Goal: Task Accomplishment & Management: Complete application form

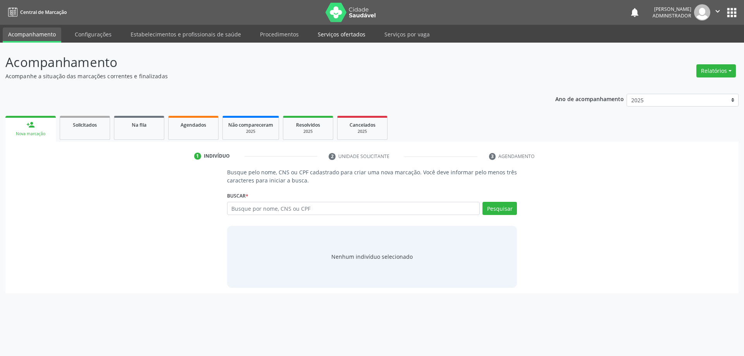
click at [334, 36] on link "Serviços ofertados" at bounding box center [341, 35] width 58 height 14
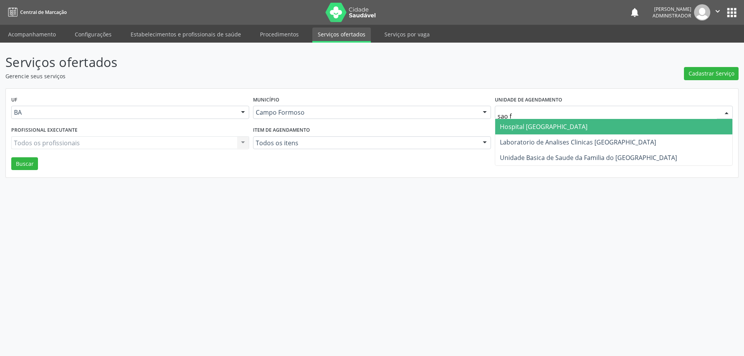
type input "sao fr"
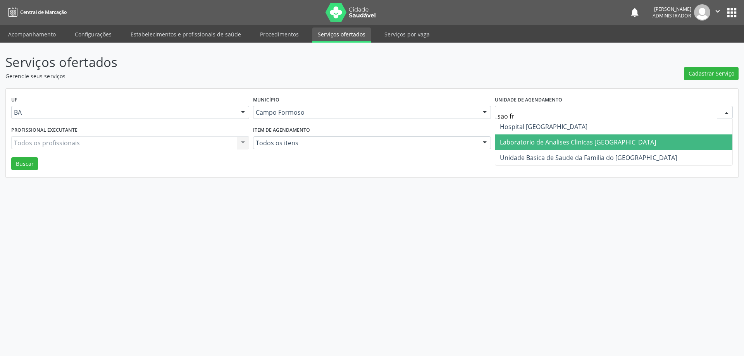
click at [526, 142] on span "Laboratorio de Analises Clinicas [GEOGRAPHIC_DATA]" at bounding box center [578, 142] width 156 height 9
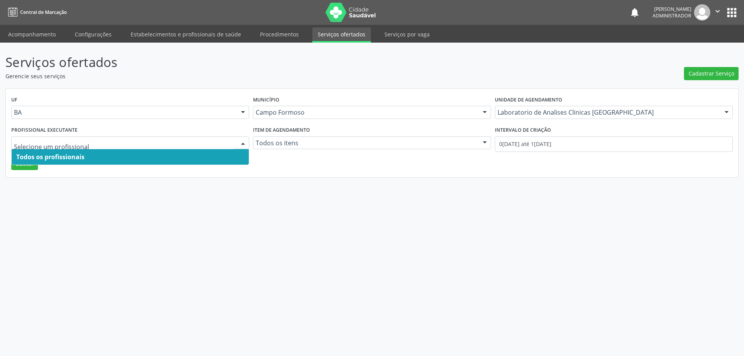
click at [241, 141] on div at bounding box center [243, 143] width 12 height 13
click at [186, 157] on span "Todos os profissionais" at bounding box center [130, 156] width 237 height 15
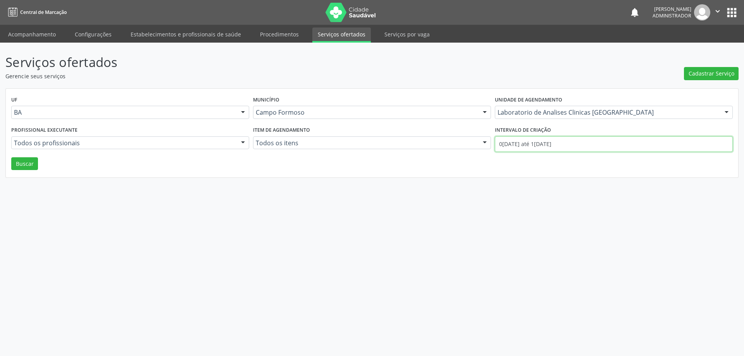
click at [519, 145] on input "01/09/2025 até 15/09/2025" at bounding box center [614, 143] width 238 height 15
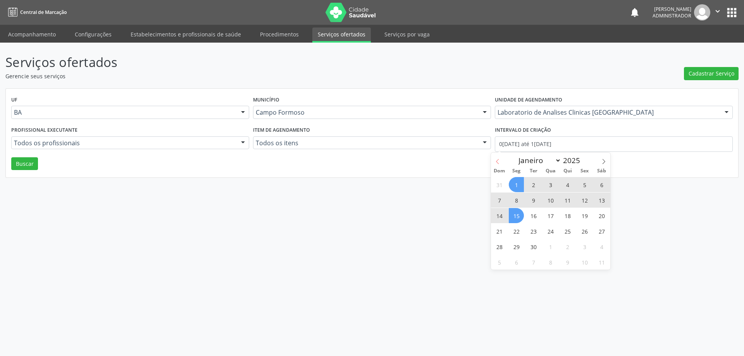
click at [497, 162] on icon at bounding box center [497, 161] width 5 height 5
select select "7"
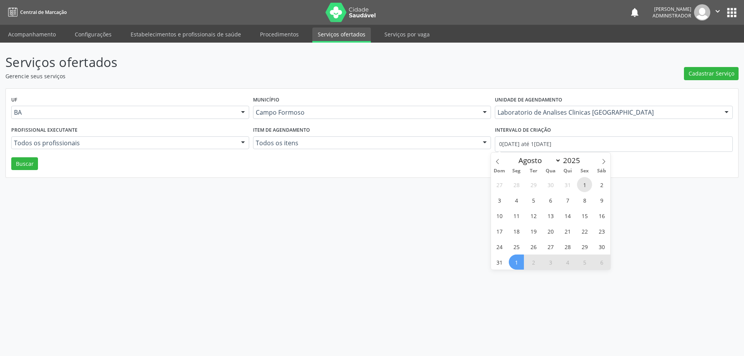
click at [583, 184] on span "1" at bounding box center [584, 184] width 15 height 15
type input "01/08/2025"
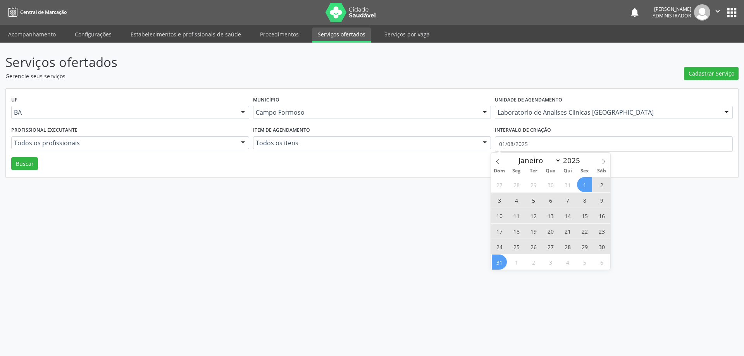
click at [496, 263] on span "31" at bounding box center [499, 262] width 15 height 15
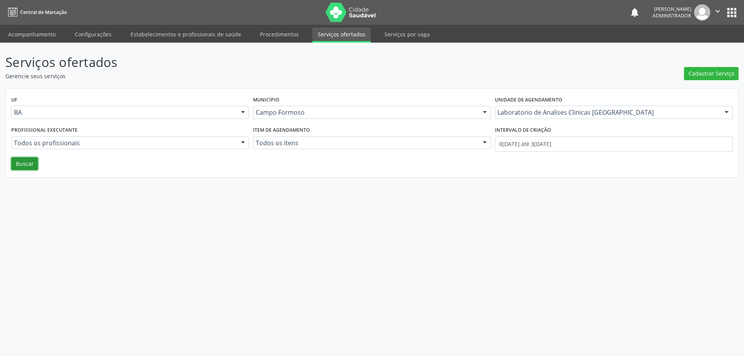
click at [28, 169] on button "Buscar" at bounding box center [24, 163] width 27 height 13
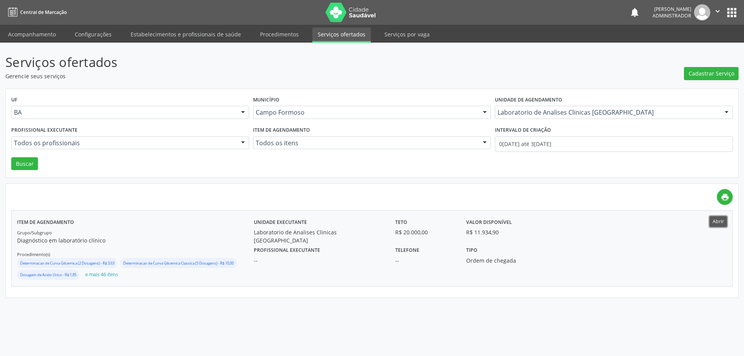
click at [715, 220] on button "Abrir" at bounding box center [717, 221] width 17 height 10
click at [722, 224] on button "Abrir" at bounding box center [717, 221] width 17 height 10
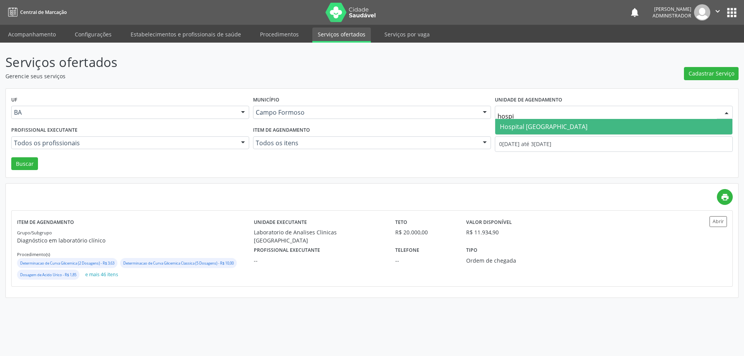
type input "hospit"
drag, startPoint x: 555, startPoint y: 126, endPoint x: 550, endPoint y: 123, distance: 5.6
click at [554, 126] on span "Hospital Sao Francisco" at bounding box center [544, 126] width 88 height 9
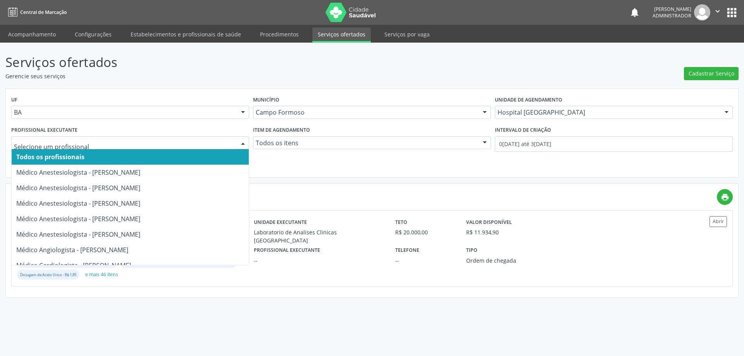
click at [241, 143] on div at bounding box center [243, 143] width 12 height 13
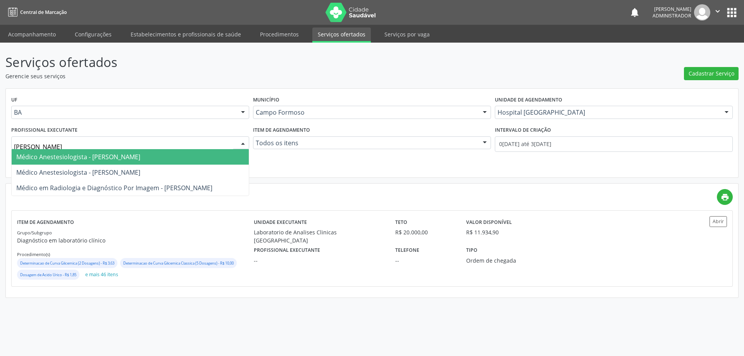
type input "joel"
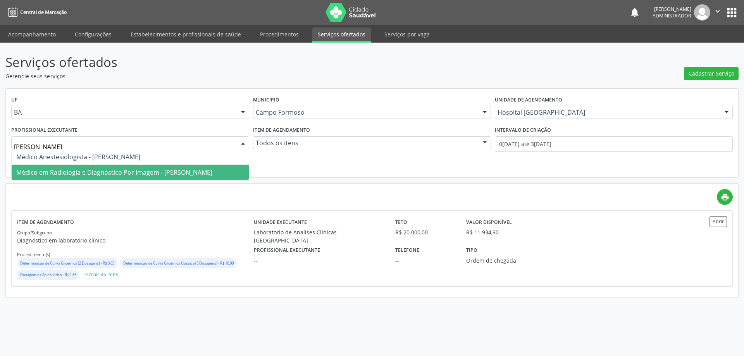
click at [116, 167] on span "Médico em Radiologia e Diagnóstico Por Imagem - Joel da Rocha Almeida" at bounding box center [130, 172] width 237 height 15
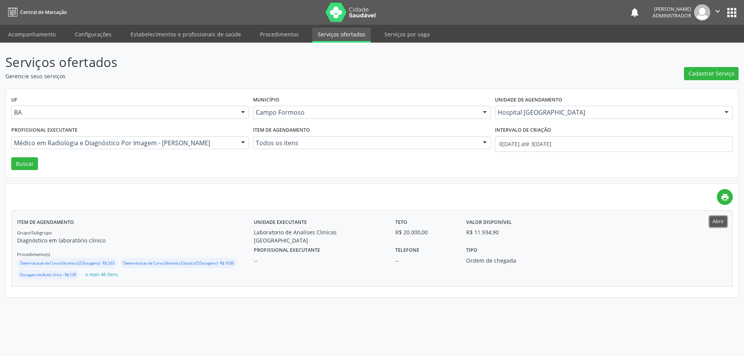
click at [717, 225] on button "Abrir" at bounding box center [717, 221] width 17 height 10
click at [21, 163] on button "Buscar" at bounding box center [24, 163] width 27 height 13
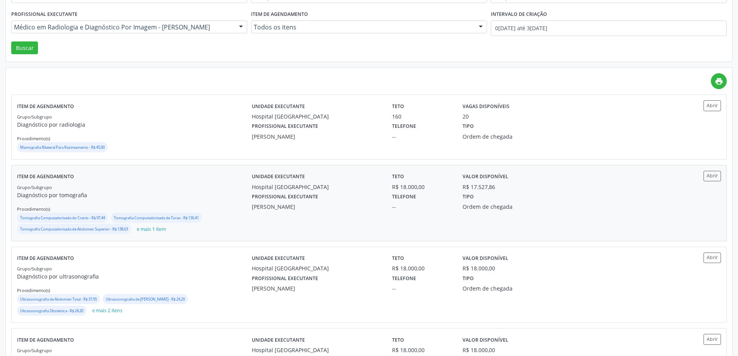
scroll to position [116, 0]
click at [719, 175] on button "Abrir" at bounding box center [711, 175] width 17 height 10
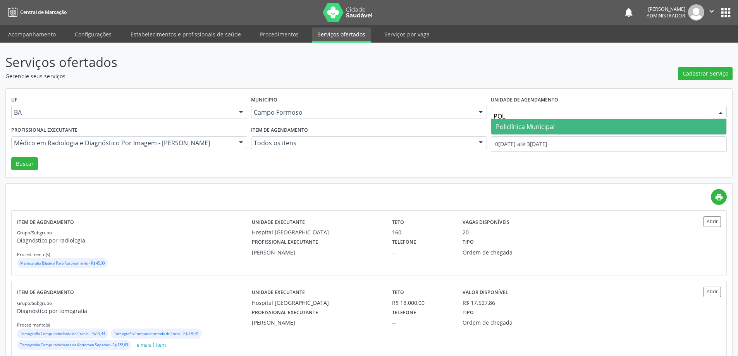
type input "POLI"
click at [501, 123] on span "Policlínica Municipal" at bounding box center [525, 126] width 59 height 9
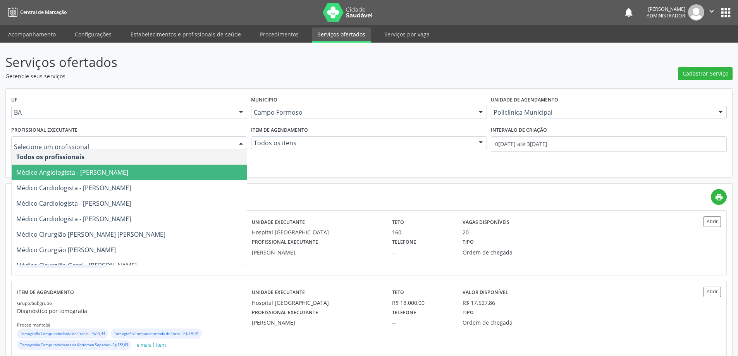
click at [239, 142] on div at bounding box center [241, 143] width 12 height 13
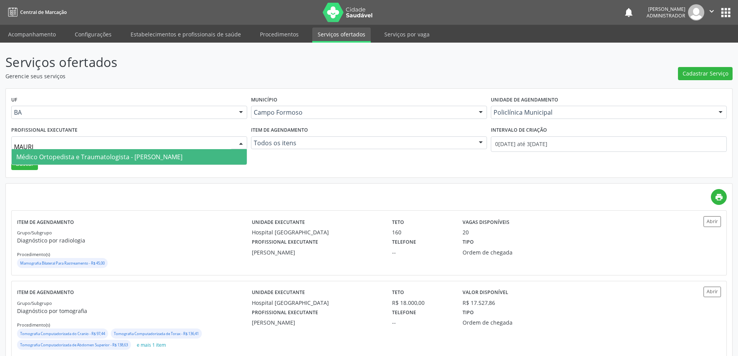
type input "MAURIC"
click at [130, 155] on span "Médico Ortopedista e Traumatologista - Mauricio Cardoso Ribeiro Junior" at bounding box center [99, 157] width 166 height 9
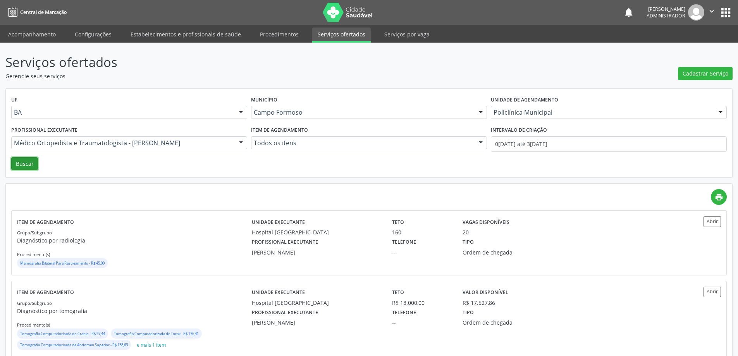
click at [28, 167] on button "Buscar" at bounding box center [24, 163] width 27 height 13
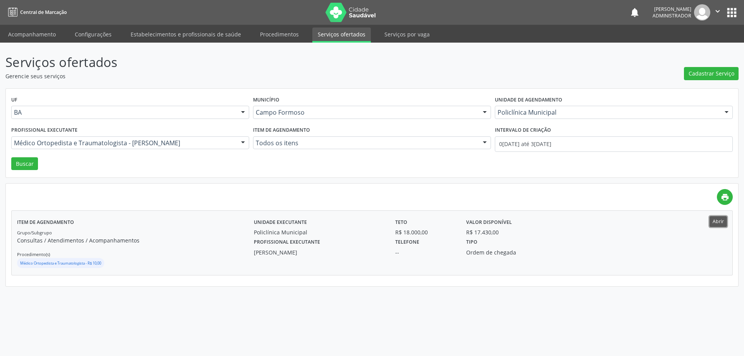
click at [716, 222] on button "Abrir" at bounding box center [717, 221] width 17 height 10
click at [33, 31] on ul "Acompanhamento Configurações Estabelecimentos e profissionais de saúde Procedim…" at bounding box center [372, 34] width 744 height 18
click at [33, 32] on link "Acompanhamento" at bounding box center [32, 35] width 58 height 14
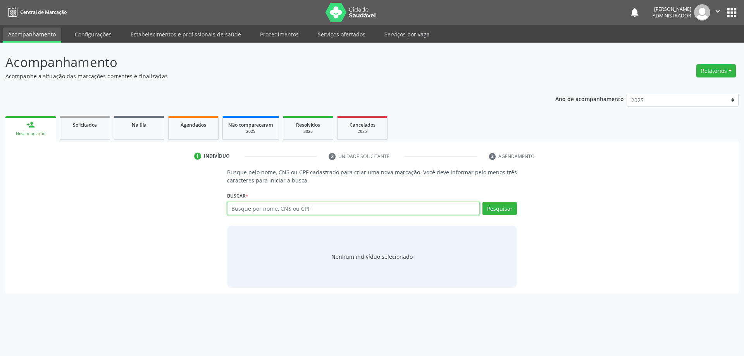
click at [397, 208] on input "text" at bounding box center [353, 208] width 253 height 13
type input "702500364134034"
click at [499, 208] on button "Pesquisar" at bounding box center [499, 208] width 34 height 13
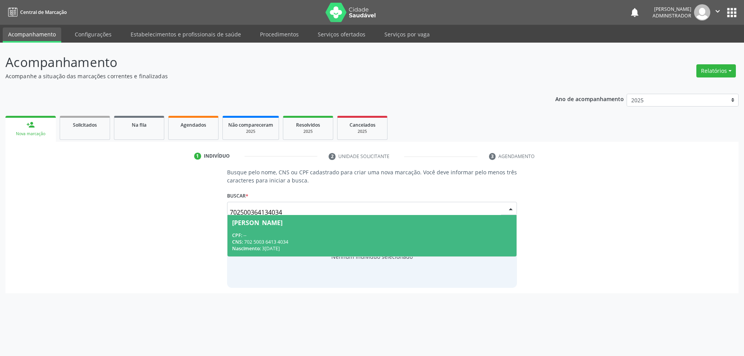
click at [303, 233] on div "CPF: --" at bounding box center [372, 235] width 280 height 7
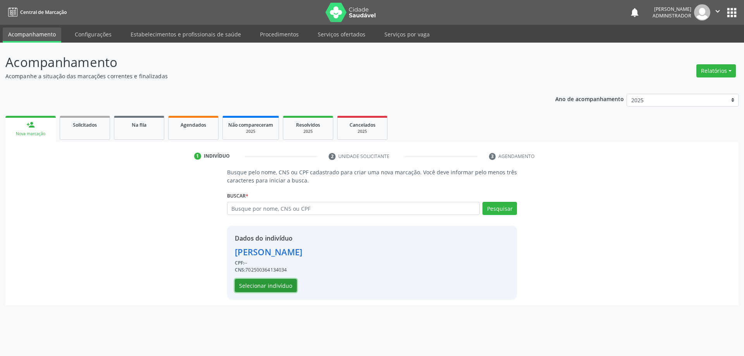
click at [273, 286] on button "Selecionar indivíduo" at bounding box center [266, 285] width 62 height 13
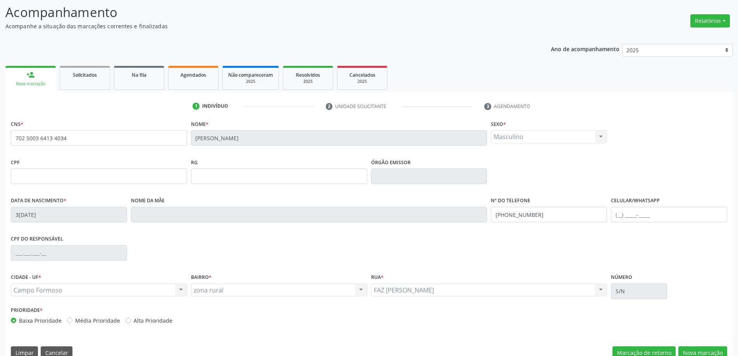
scroll to position [64, 0]
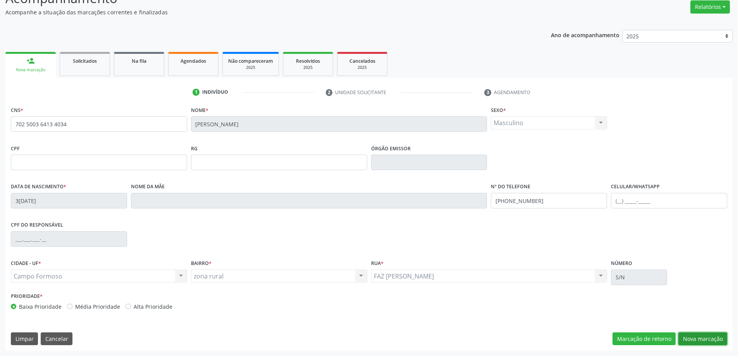
click at [684, 339] on button "Nova marcação" at bounding box center [702, 338] width 49 height 13
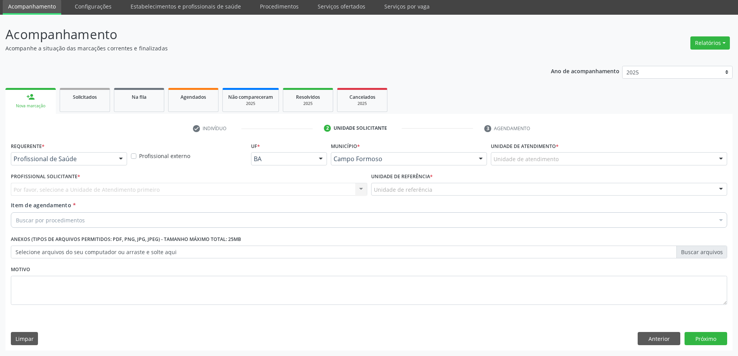
scroll to position [28, 0]
click at [120, 156] on div at bounding box center [121, 159] width 12 height 13
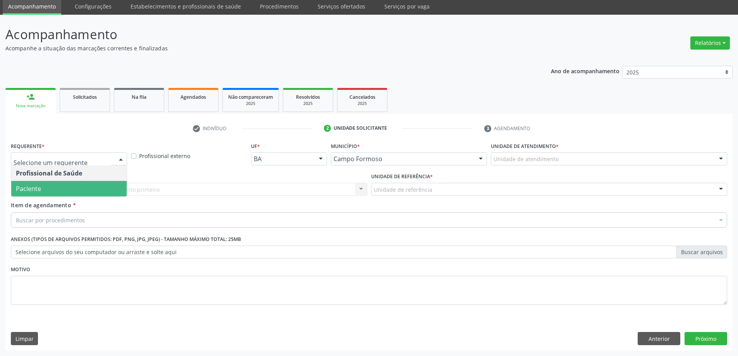
click at [96, 188] on span "Paciente" at bounding box center [68, 188] width 115 height 15
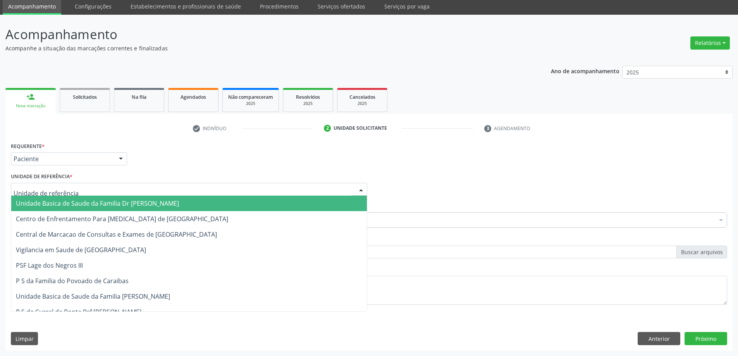
click at [360, 185] on div at bounding box center [361, 189] width 12 height 13
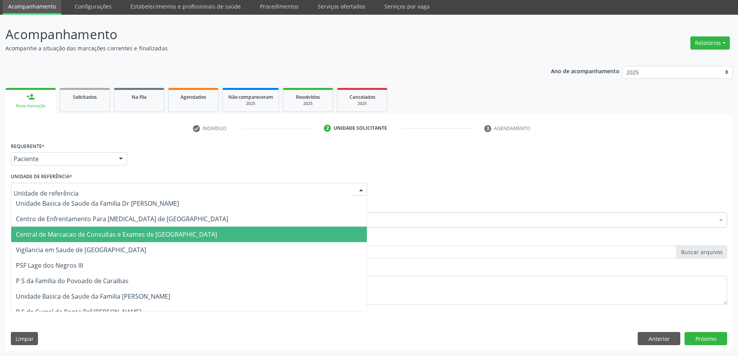
click at [323, 229] on span "Central de Marcacao de Consultas e Exames de Campo Formoso" at bounding box center [189, 234] width 356 height 15
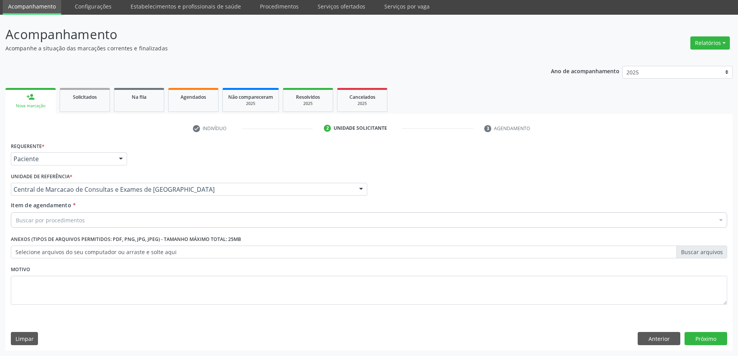
click at [119, 220] on div "Buscar por procedimentos" at bounding box center [369, 219] width 716 height 15
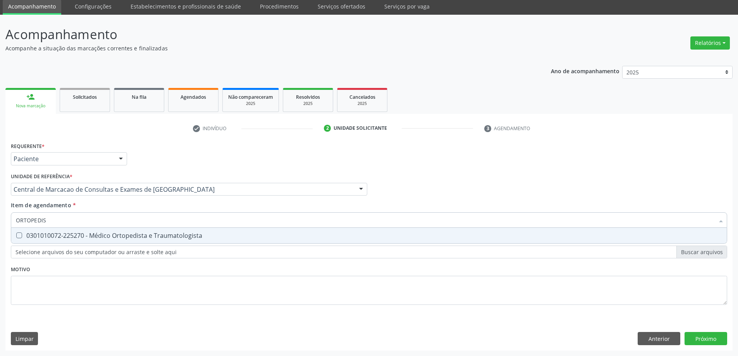
type input "ORTOPEDIST"
click at [114, 232] on div "0301010072-225270 - Médico Ortopedista e Traumatologista" at bounding box center [369, 235] width 706 height 6
checkbox Traumatologista "true"
click at [249, 268] on div "Requerente * Paciente Profissional de Saúde Paciente Nenhum resultado encontrad…" at bounding box center [369, 227] width 716 height 175
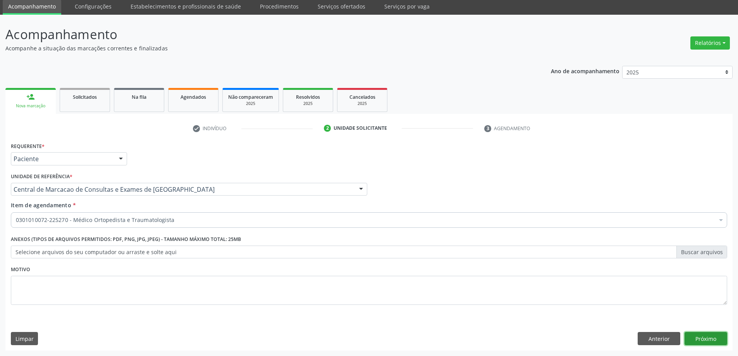
click at [697, 335] on button "Próximo" at bounding box center [705, 338] width 43 height 13
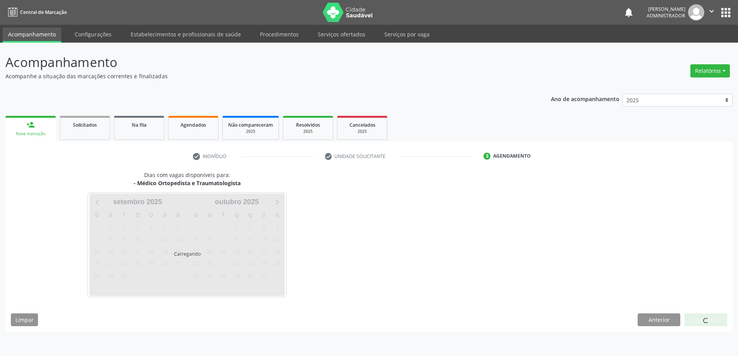
scroll to position [0, 0]
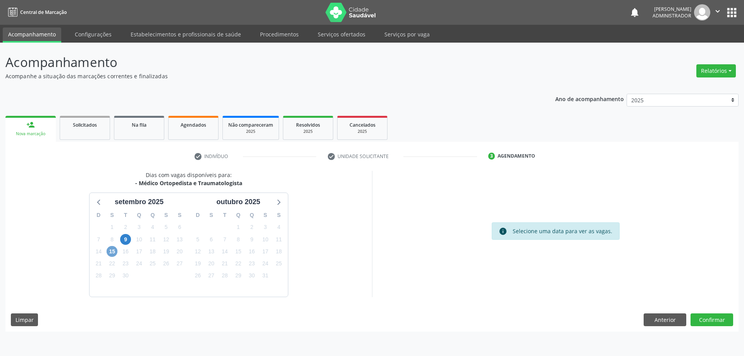
click at [113, 251] on span "15" at bounding box center [112, 251] width 11 height 11
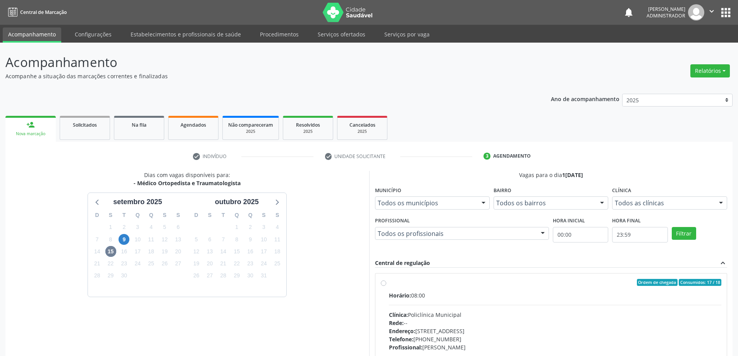
click at [389, 284] on label "Ordem de chegada Consumidos: 17 / 18 Horário: 08:00 Clínica: Policlínica Munici…" at bounding box center [555, 338] width 333 height 119
click at [385, 284] on input "Ordem de chegada Consumidos: 17 / 18 Horário: 08:00 Clínica: Policlínica Munici…" at bounding box center [383, 282] width 5 height 7
radio input "true"
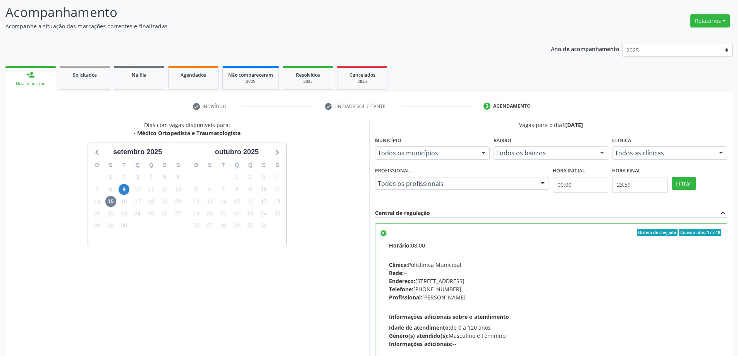
scroll to position [107, 0]
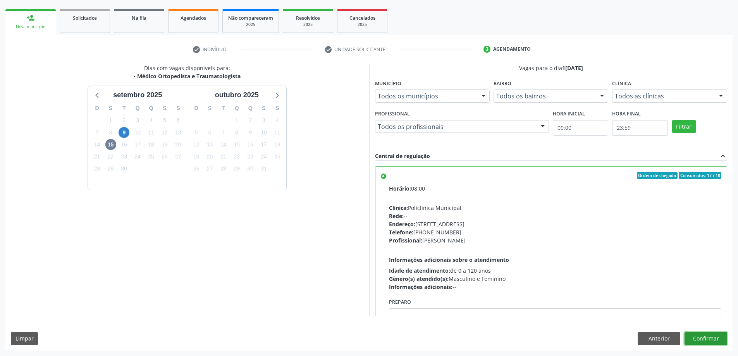
click at [700, 339] on button "Confirmar" at bounding box center [705, 338] width 43 height 13
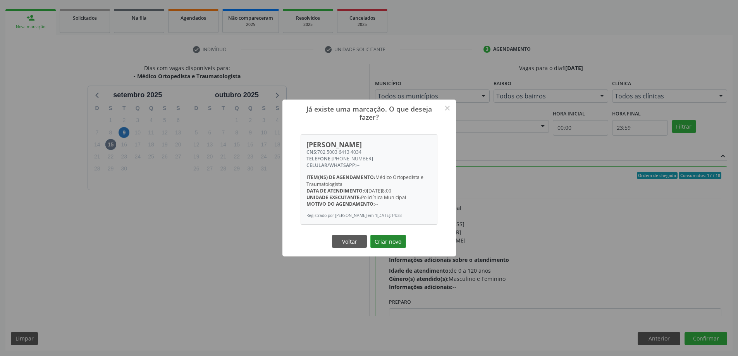
click at [392, 246] on button "Criar novo" at bounding box center [388, 241] width 36 height 13
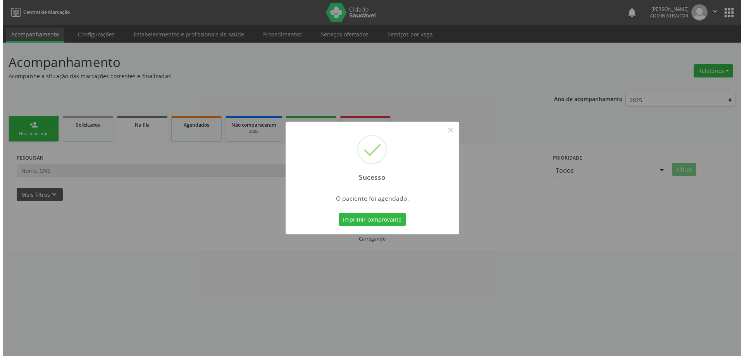
scroll to position [0, 0]
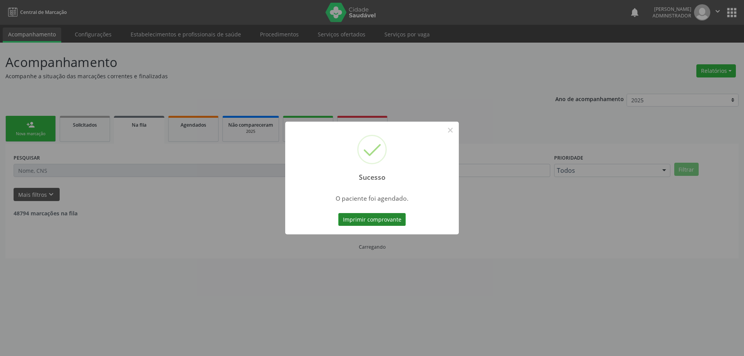
click at [350, 219] on button "Imprimir comprovante" at bounding box center [371, 219] width 67 height 13
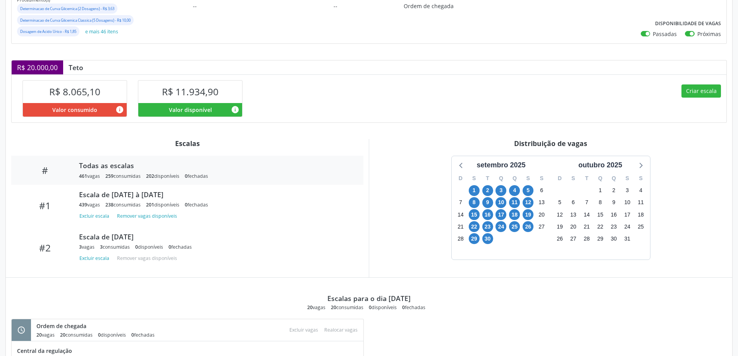
scroll to position [144, 0]
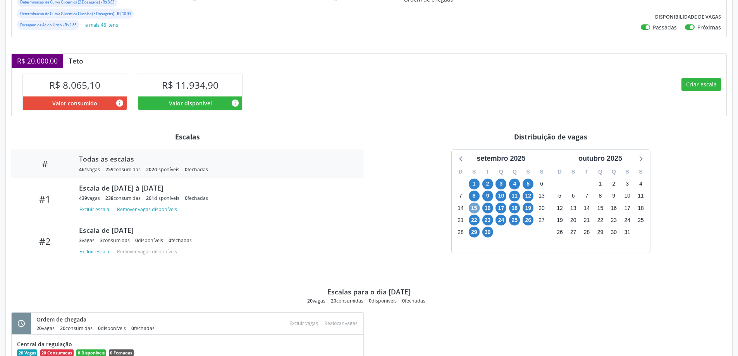
click at [474, 206] on span "15" at bounding box center [474, 208] width 11 height 11
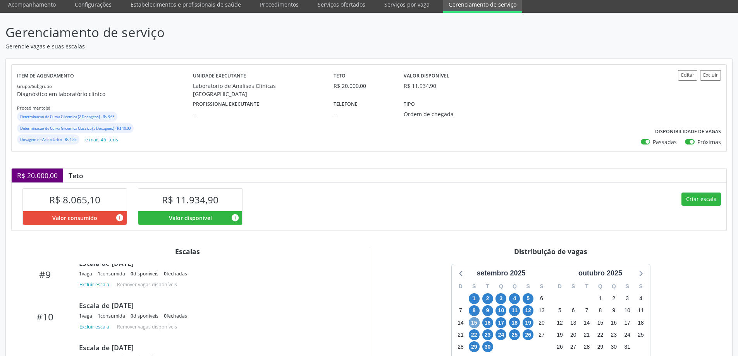
scroll to position [117, 0]
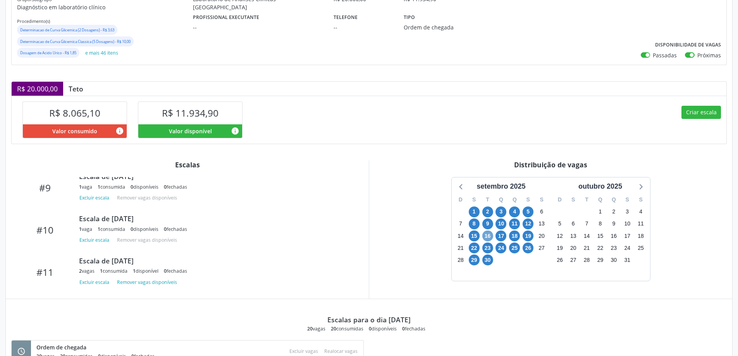
click at [483, 237] on span "16" at bounding box center [487, 235] width 11 height 11
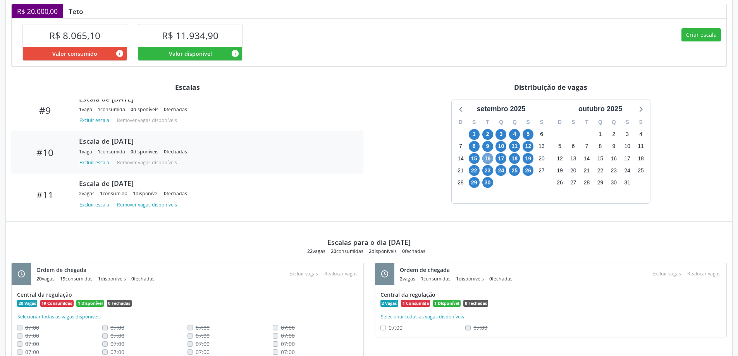
scroll to position [233, 0]
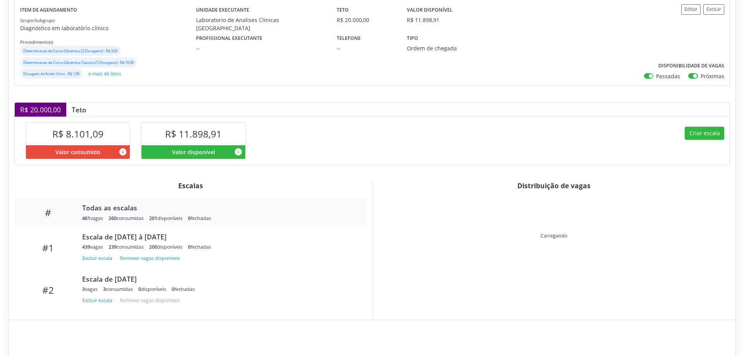
scroll to position [141, 0]
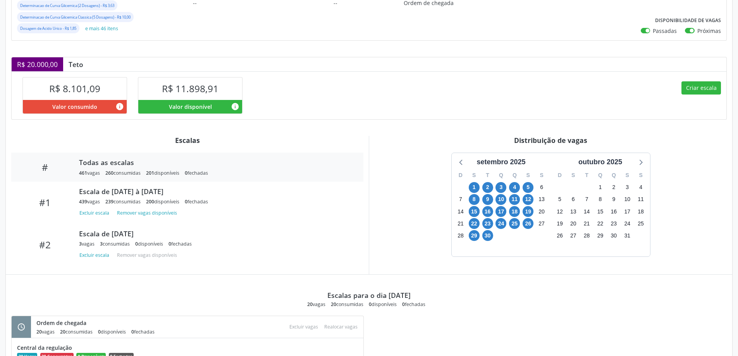
click at [482, 209] on div "16" at bounding box center [487, 211] width 11 height 12
click at [485, 212] on span "16" at bounding box center [487, 211] width 11 height 11
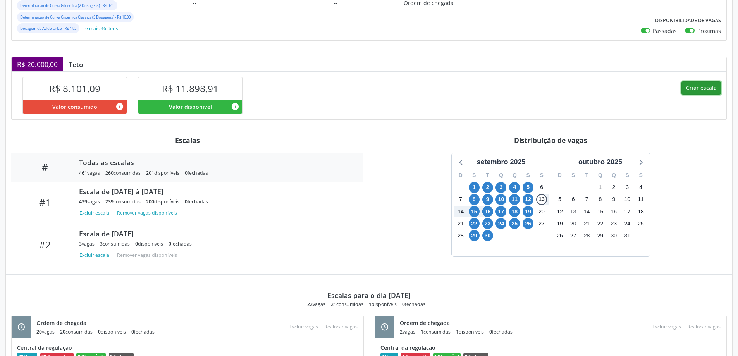
click at [695, 83] on button "Criar escala" at bounding box center [701, 87] width 40 height 13
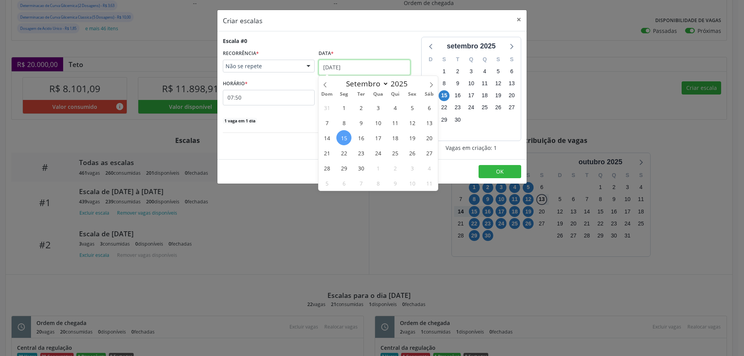
click at [354, 62] on input "15/09/2025" at bounding box center [364, 67] width 92 height 15
click at [364, 137] on span "16" at bounding box center [360, 137] width 15 height 15
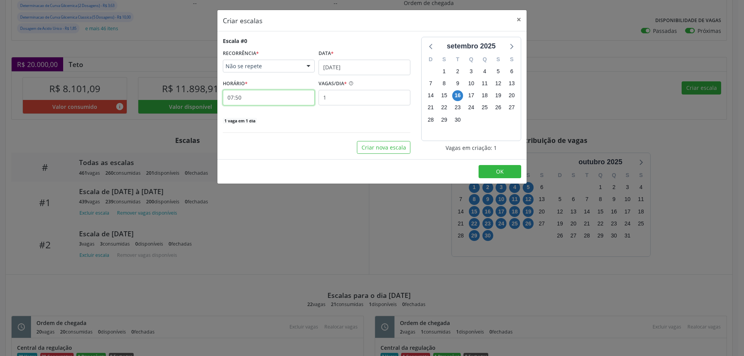
click at [265, 97] on input "07:50" at bounding box center [269, 97] width 92 height 15
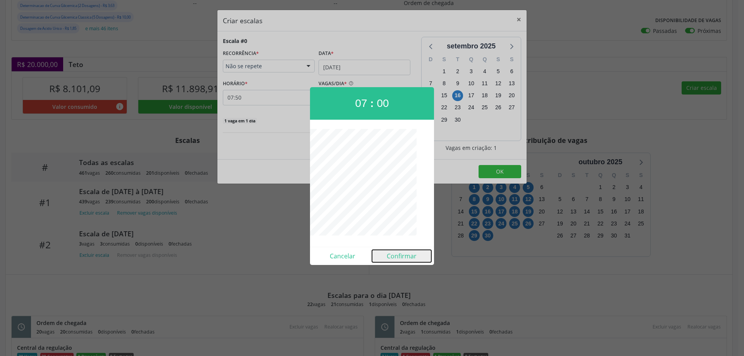
click at [394, 253] on button "Confirmar" at bounding box center [401, 256] width 59 height 12
type input "07:00"
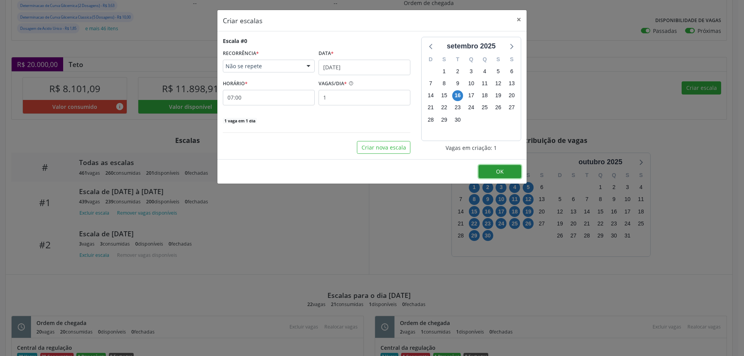
click at [494, 167] on button "OK" at bounding box center [499, 171] width 43 height 13
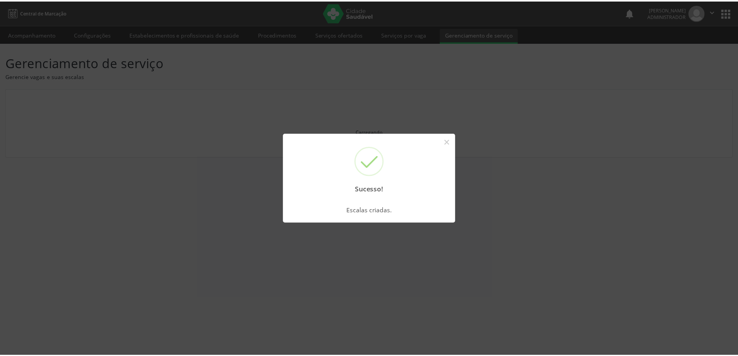
scroll to position [0, 0]
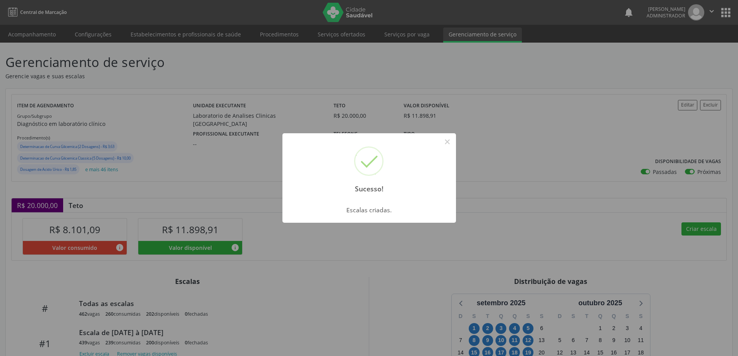
click at [450, 141] on button "×" at bounding box center [447, 141] width 13 height 13
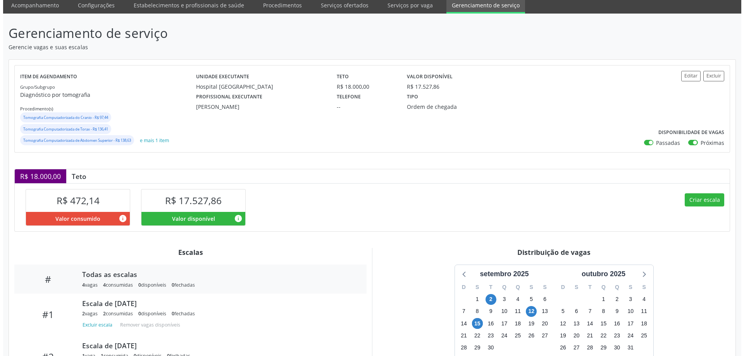
scroll to position [144, 0]
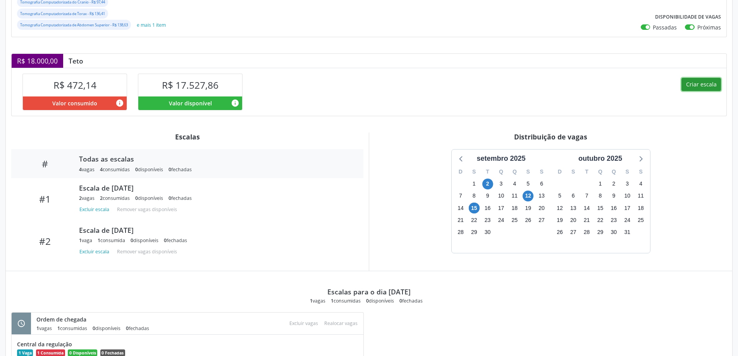
click at [691, 85] on button "Criar escala" at bounding box center [701, 84] width 40 height 13
select select "8"
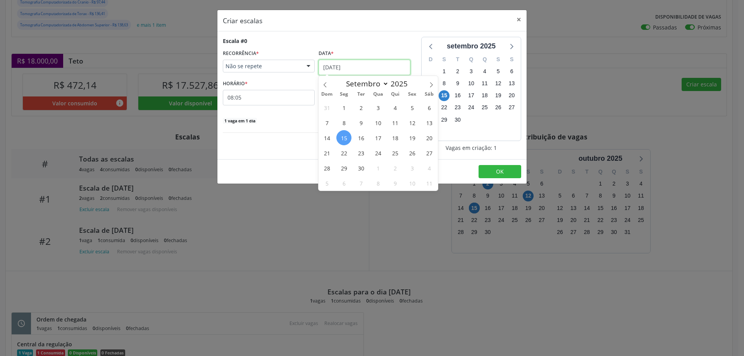
click at [337, 62] on input "15/09/2025" at bounding box center [364, 67] width 92 height 15
click at [363, 137] on span "16" at bounding box center [360, 137] width 15 height 15
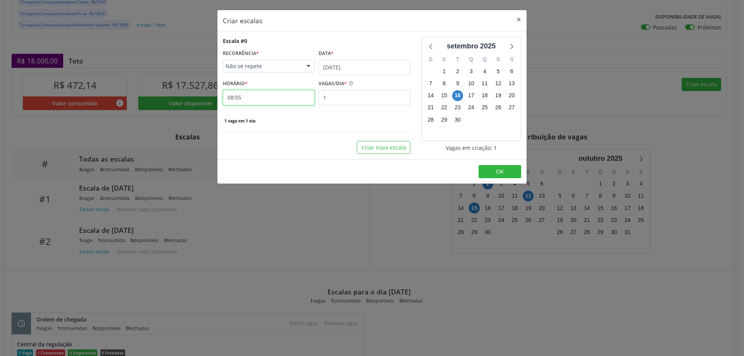
click at [289, 97] on input "08:05" at bounding box center [269, 97] width 92 height 15
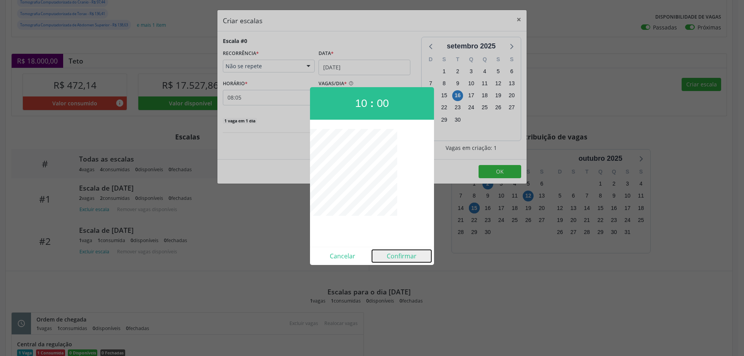
drag, startPoint x: 410, startPoint y: 257, endPoint x: 423, endPoint y: 253, distance: 13.6
click at [413, 257] on button "Confirmar" at bounding box center [401, 256] width 59 height 12
type input "10:00"
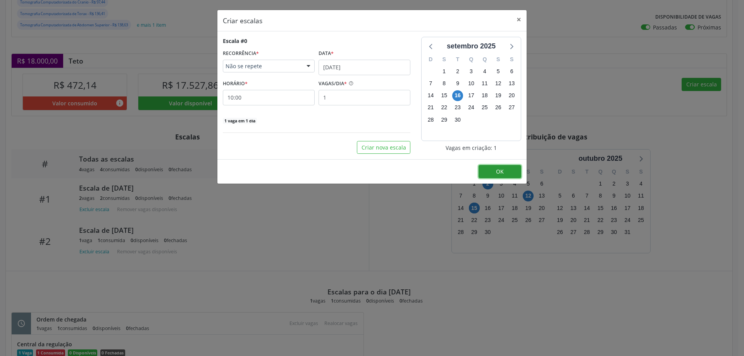
click at [499, 170] on span "OK" at bounding box center [500, 171] width 8 height 7
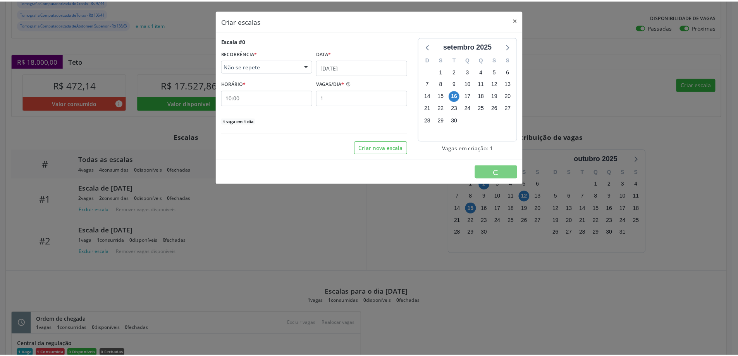
scroll to position [0, 0]
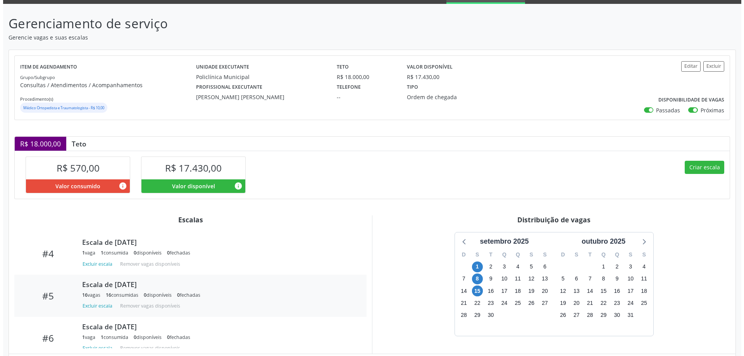
scroll to position [166, 0]
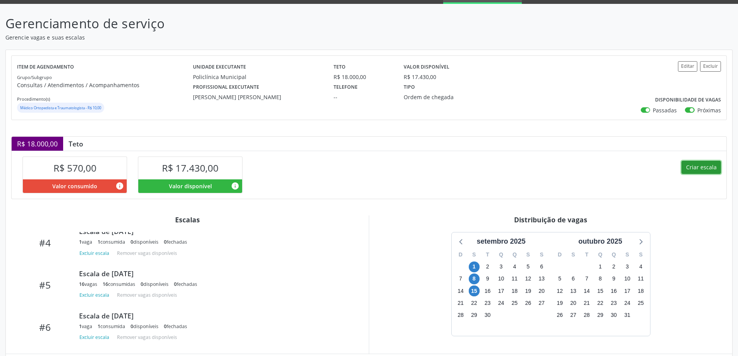
click at [691, 164] on button "Criar escala" at bounding box center [701, 167] width 40 height 13
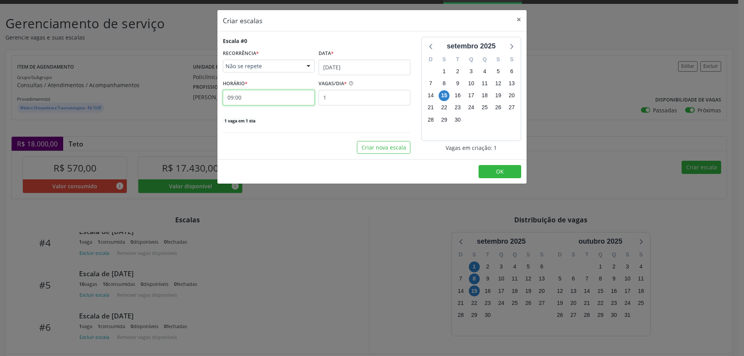
click at [255, 96] on input "09:00" at bounding box center [269, 97] width 92 height 15
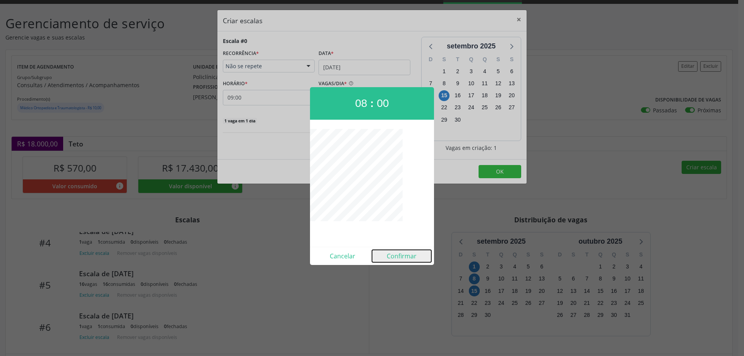
click at [396, 260] on button "Confirmar" at bounding box center [401, 256] width 59 height 12
type input "08:00"
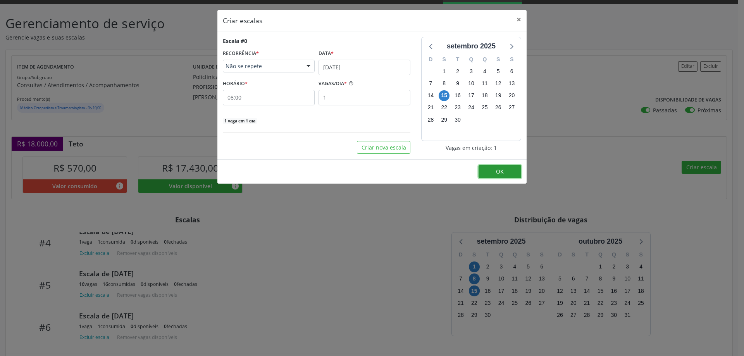
click at [507, 169] on button "OK" at bounding box center [499, 171] width 43 height 13
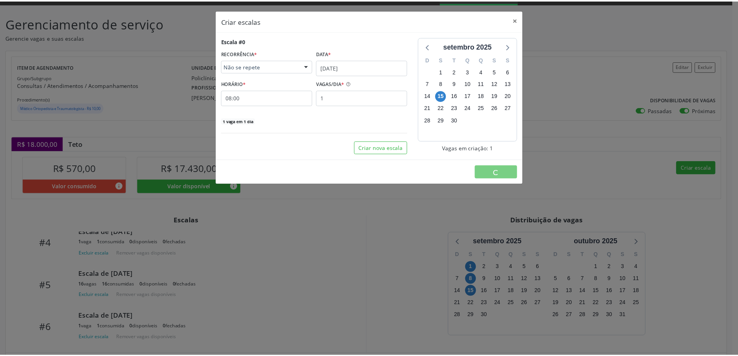
scroll to position [0, 0]
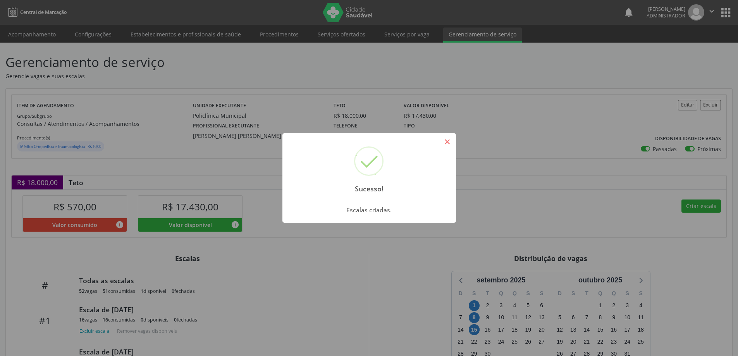
click at [444, 144] on button "×" at bounding box center [447, 141] width 13 height 13
